Goal: Transaction & Acquisition: Purchase product/service

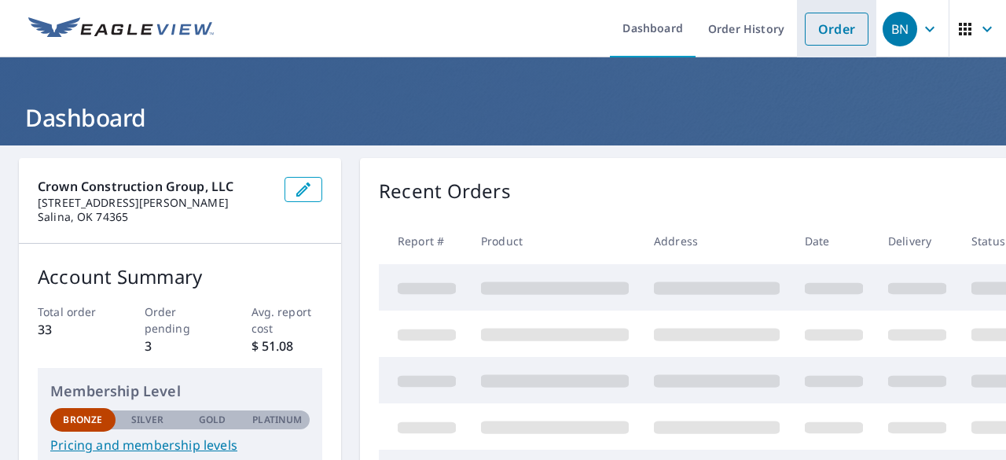
click at [809, 39] on link "Order" at bounding box center [837, 29] width 64 height 33
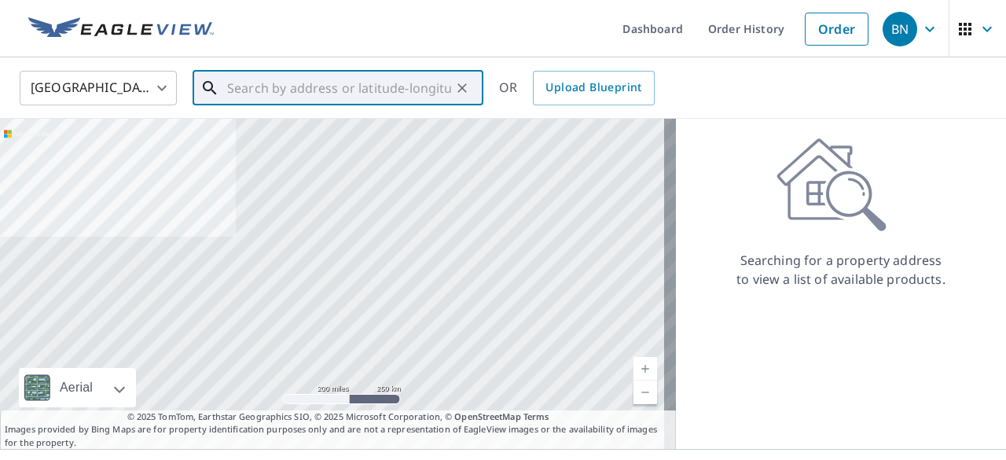
click at [278, 84] on input "text" at bounding box center [339, 88] width 224 height 44
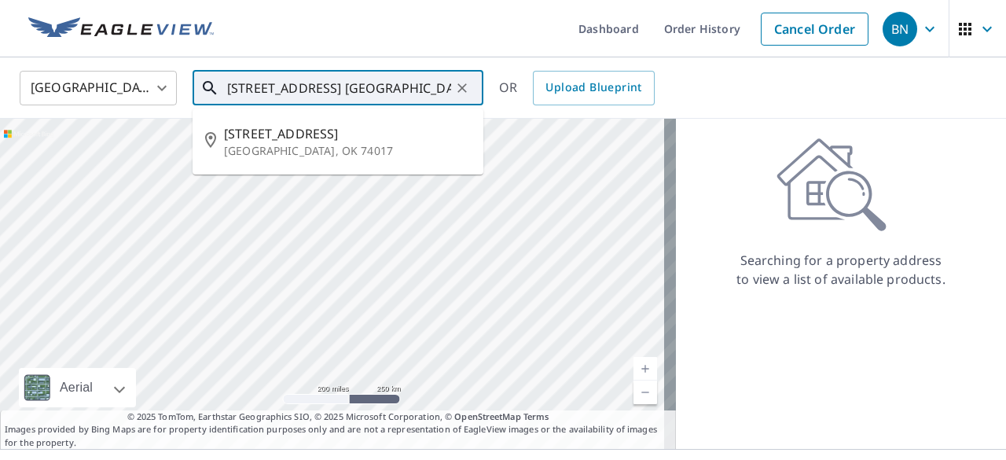
scroll to position [0, 4]
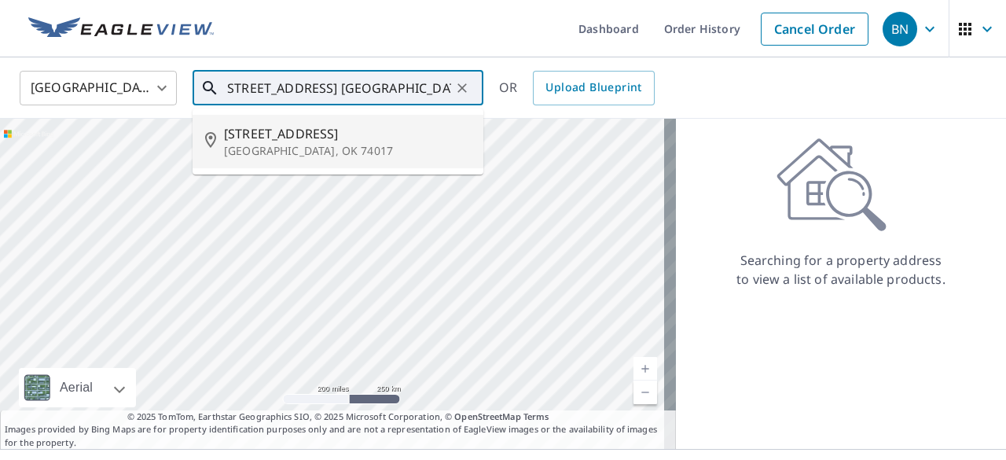
click at [307, 139] on span "[STREET_ADDRESS]" at bounding box center [347, 133] width 247 height 19
type input "[STREET_ADDRESS]"
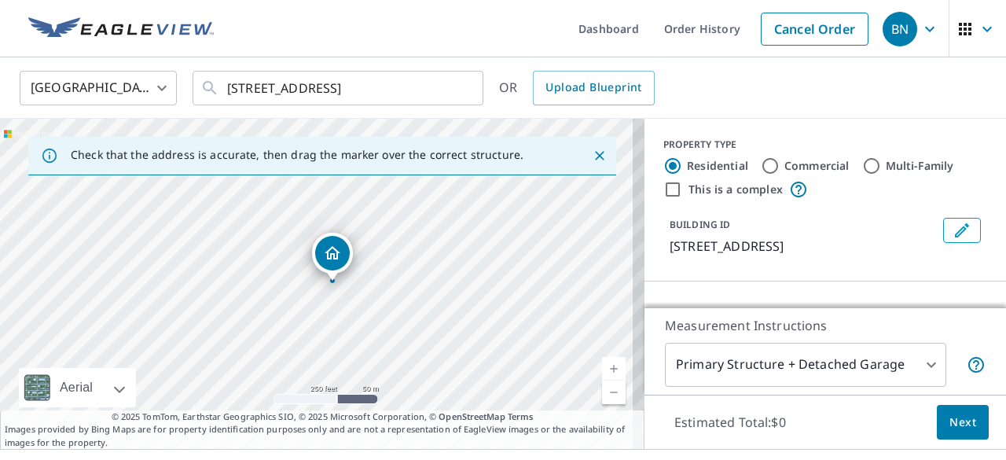
click at [602, 366] on link "Current Level 17, Zoom In" at bounding box center [614, 369] width 24 height 24
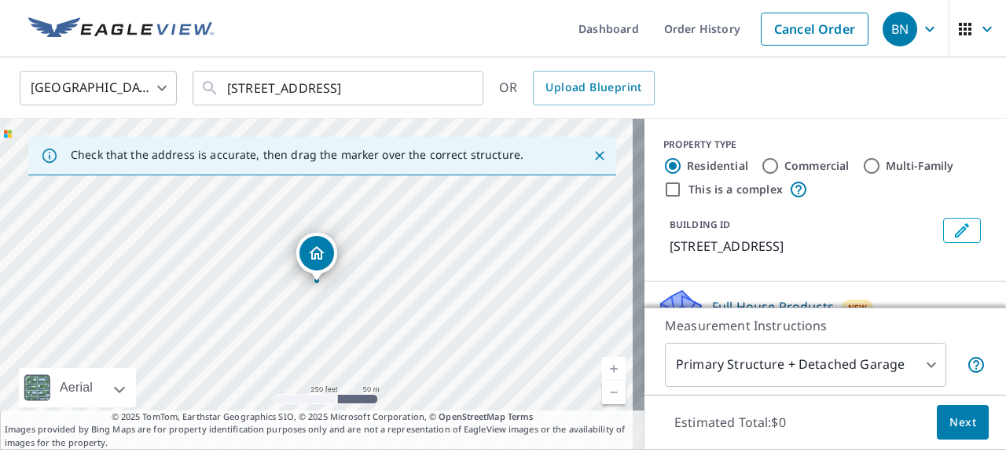
click at [602, 366] on link "Current Level 17, Zoom In" at bounding box center [614, 369] width 24 height 24
click at [602, 366] on link "Current Level 18, Zoom In" at bounding box center [614, 369] width 24 height 24
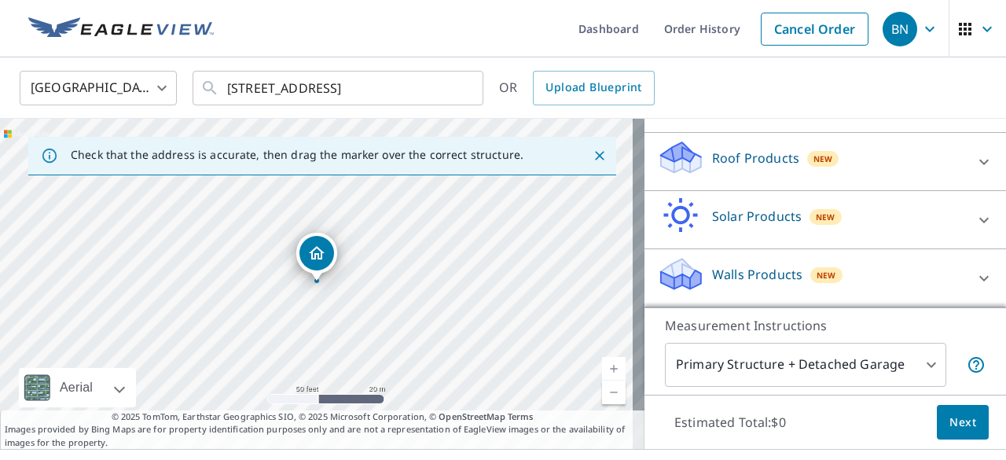
scroll to position [226, 0]
click at [949, 423] on span "Next" at bounding box center [962, 423] width 27 height 20
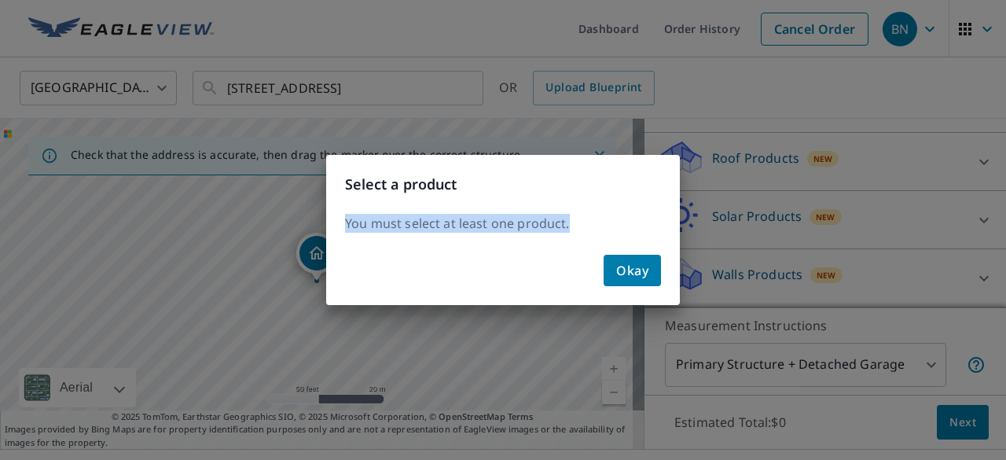
drag, startPoint x: 988, startPoint y: 276, endPoint x: 1001, endPoint y: 193, distance: 83.6
click at [1001, 193] on div "Select a product You must select at least one product. Okay" at bounding box center [503, 230] width 1006 height 460
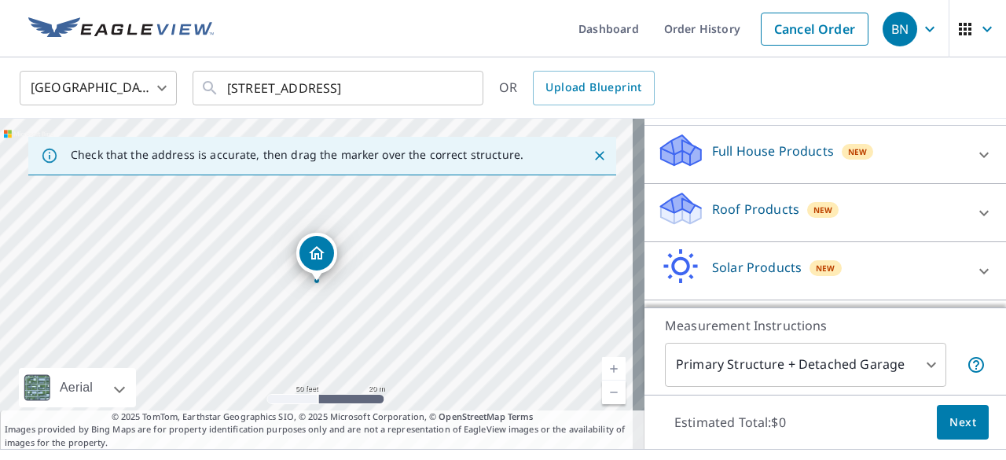
scroll to position [163, 0]
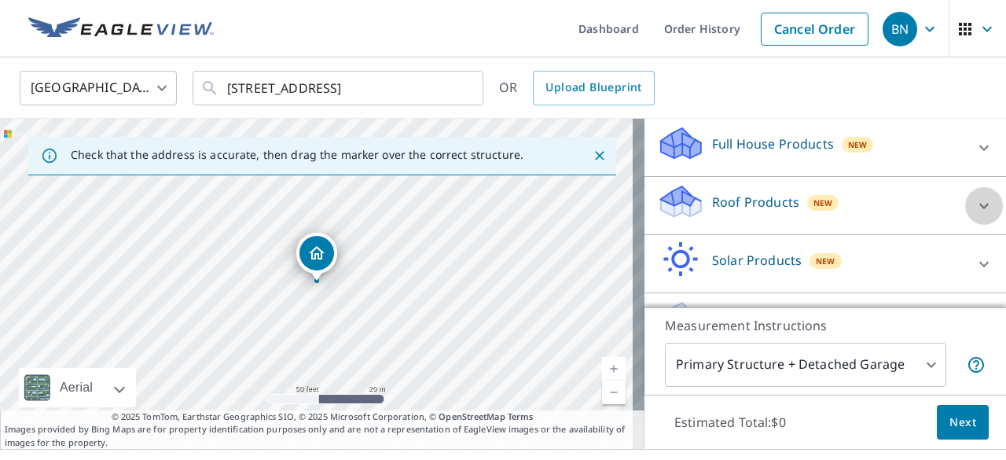
click at [975, 215] on icon at bounding box center [984, 205] width 19 height 19
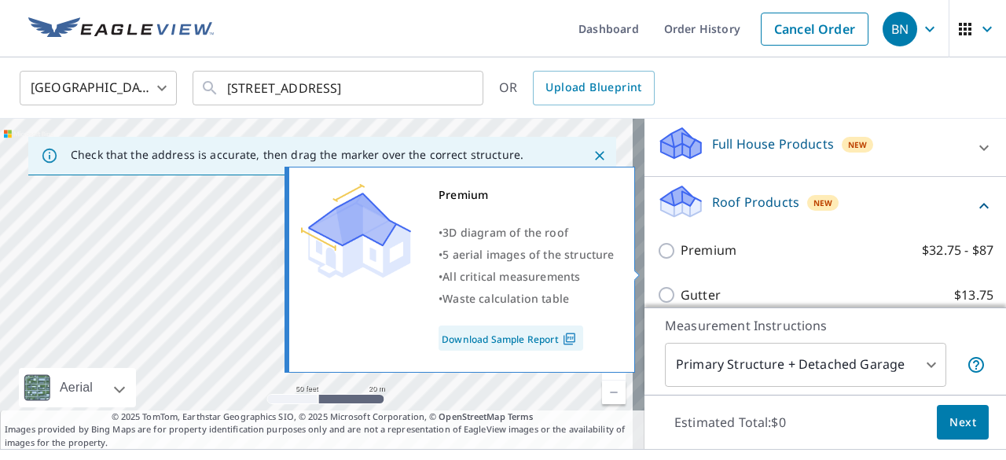
click at [657, 260] on input "Premium $32.75 - $87" at bounding box center [669, 250] width 24 height 19
checkbox input "true"
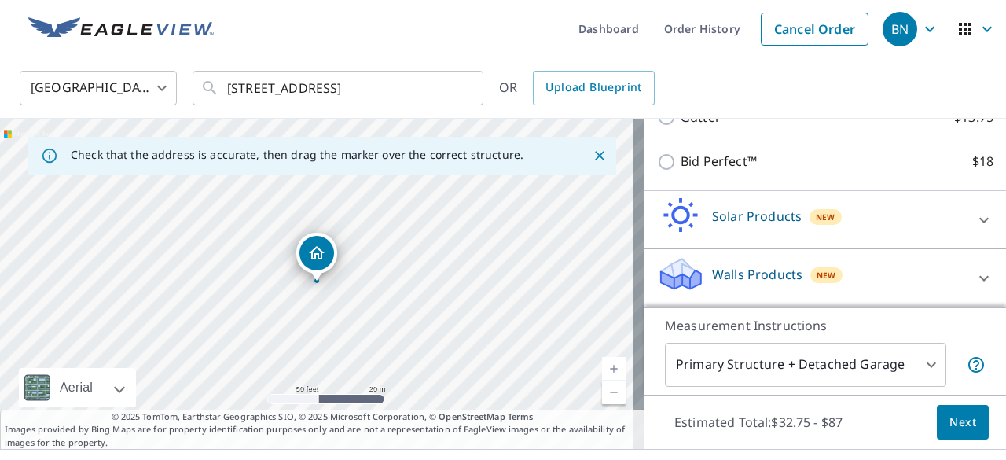
scroll to position [411, 0]
click at [952, 428] on span "Next" at bounding box center [962, 423] width 27 height 20
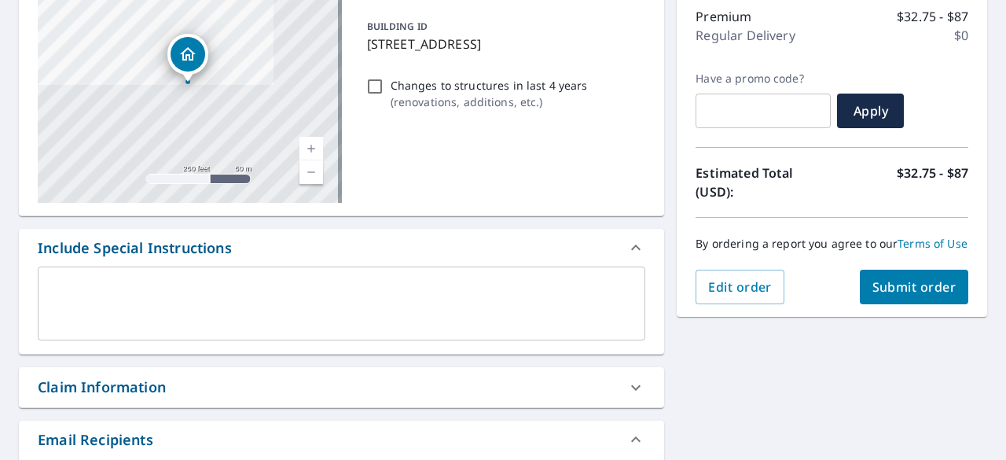
scroll to position [207, 0]
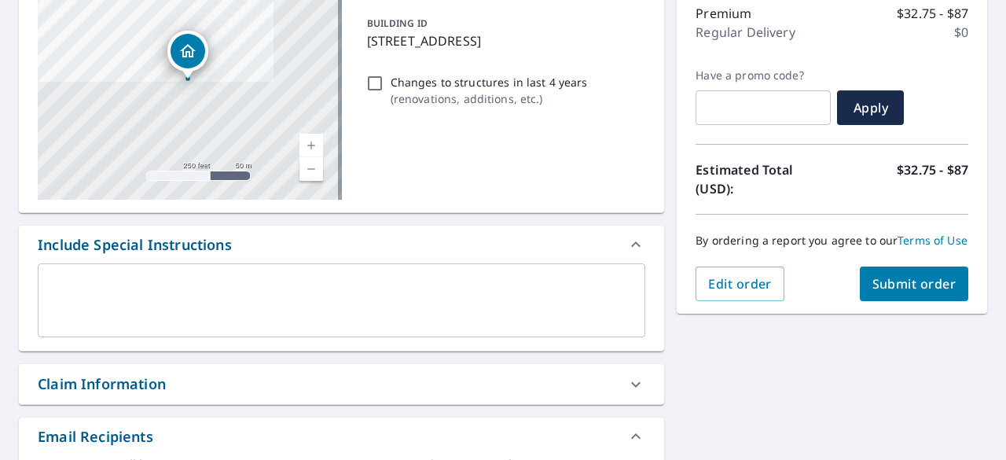
click at [890, 292] on span "Submit order" at bounding box center [914, 283] width 84 height 17
